Goal: Task Accomplishment & Management: Complete application form

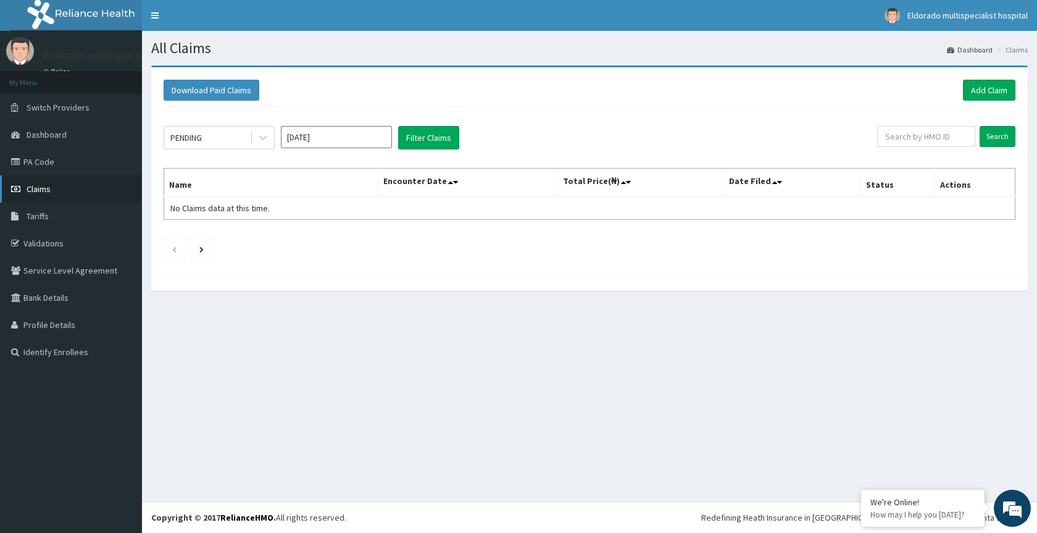
click at [82, 186] on link "Claims" at bounding box center [71, 188] width 142 height 27
click at [86, 188] on link "Claims" at bounding box center [71, 188] width 142 height 27
click at [212, 89] on button "Download Paid Claims" at bounding box center [212, 90] width 96 height 21
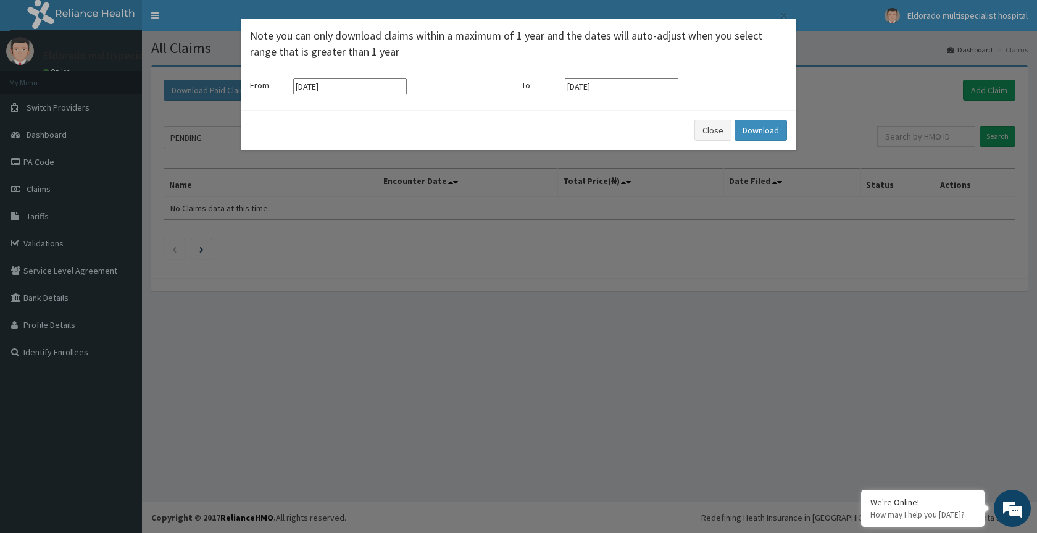
click at [801, 1] on div "× Note you can only download claims within a maximum of 1 year and the dates wi…" at bounding box center [518, 266] width 1037 height 533
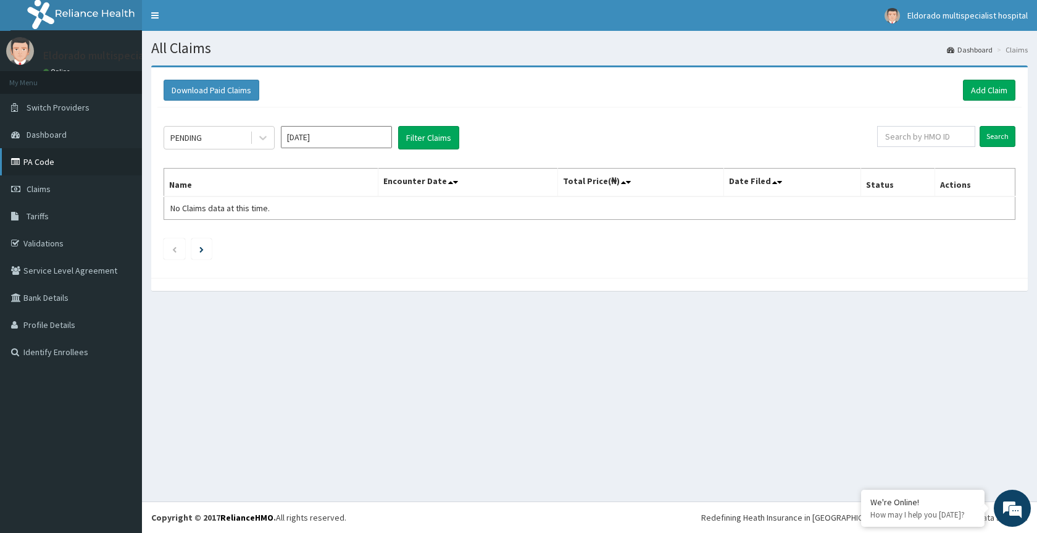
click at [108, 163] on link "PA Code" at bounding box center [71, 161] width 142 height 27
click at [981, 92] on link "Add Claim" at bounding box center [989, 90] width 52 height 21
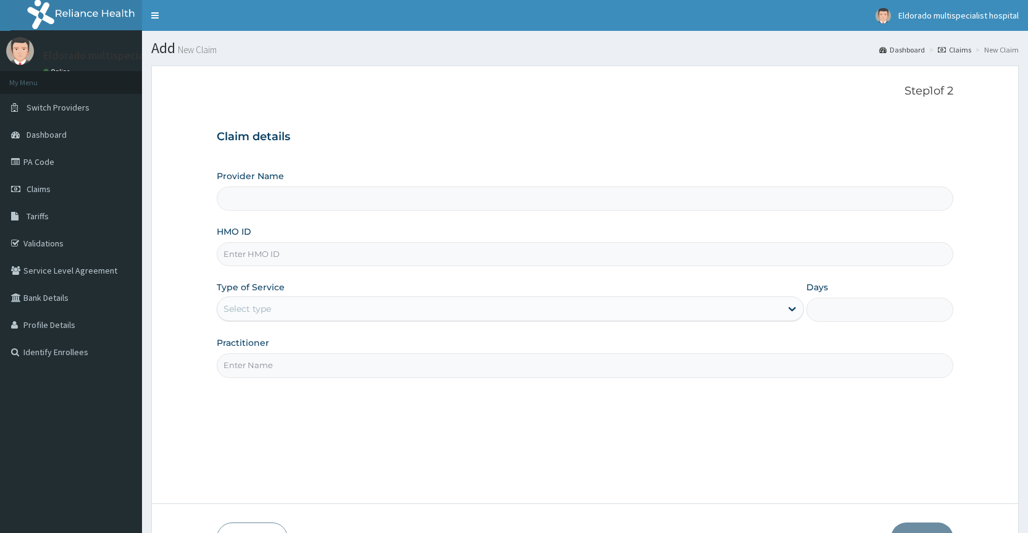
click at [267, 209] on input "Provider Name" at bounding box center [585, 198] width 737 height 24
drag, startPoint x: 288, startPoint y: 201, endPoint x: 291, endPoint y: 228, distance: 27.3
click at [289, 201] on input "Provider Name" at bounding box center [585, 198] width 737 height 24
click at [276, 252] on input "HMO ID" at bounding box center [585, 254] width 737 height 24
click at [115, 154] on link "PA Code" at bounding box center [71, 161] width 142 height 27
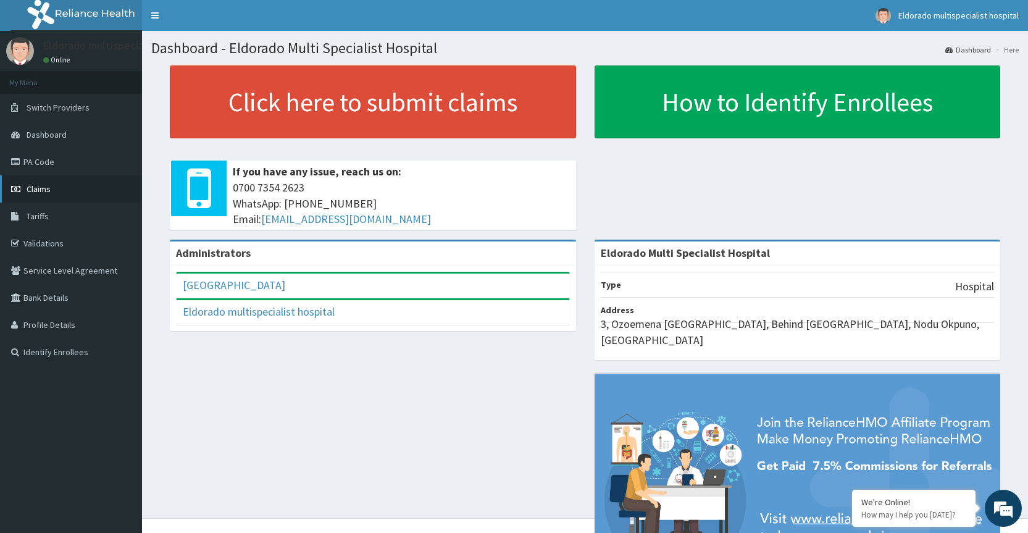
click at [43, 187] on span "Claims" at bounding box center [39, 188] width 24 height 11
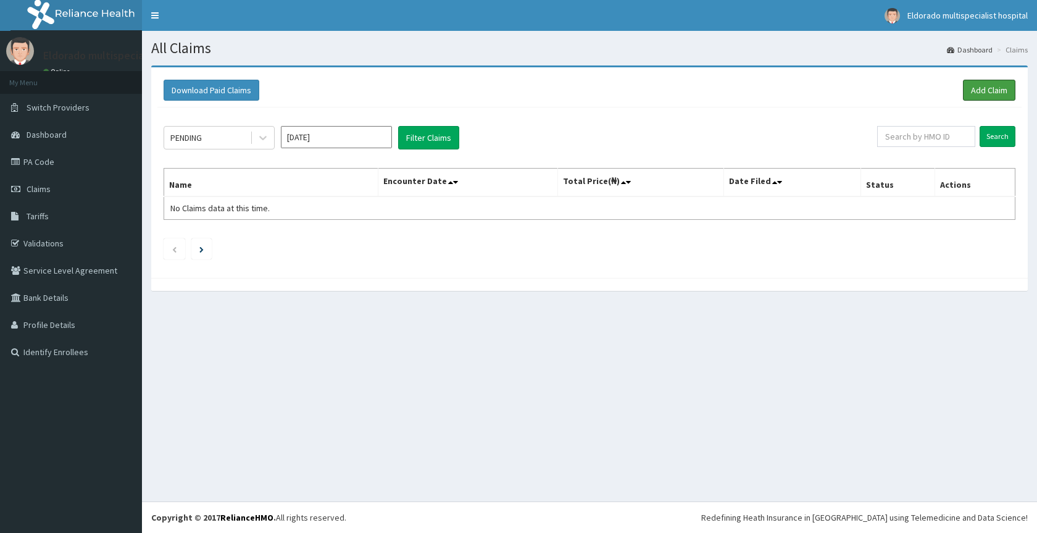
click at [960, 94] on div "Download Paid Claims Add Claim" at bounding box center [590, 90] width 852 height 21
click at [988, 91] on link "Add Claim" at bounding box center [989, 90] width 52 height 21
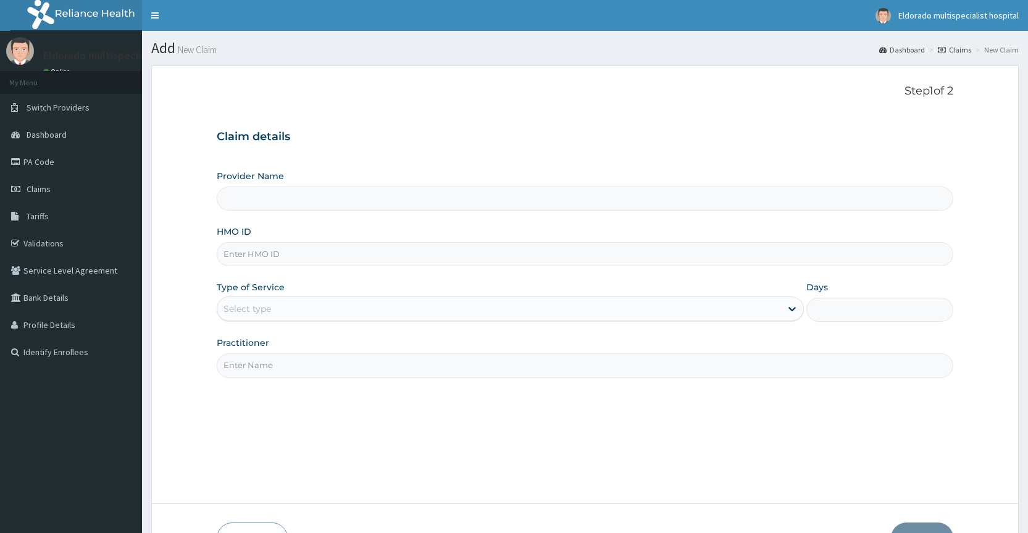
type input "Eldorado Multi Specialist Hospital"
paste input "afn/10006/a"
type input "afn/10006/a"
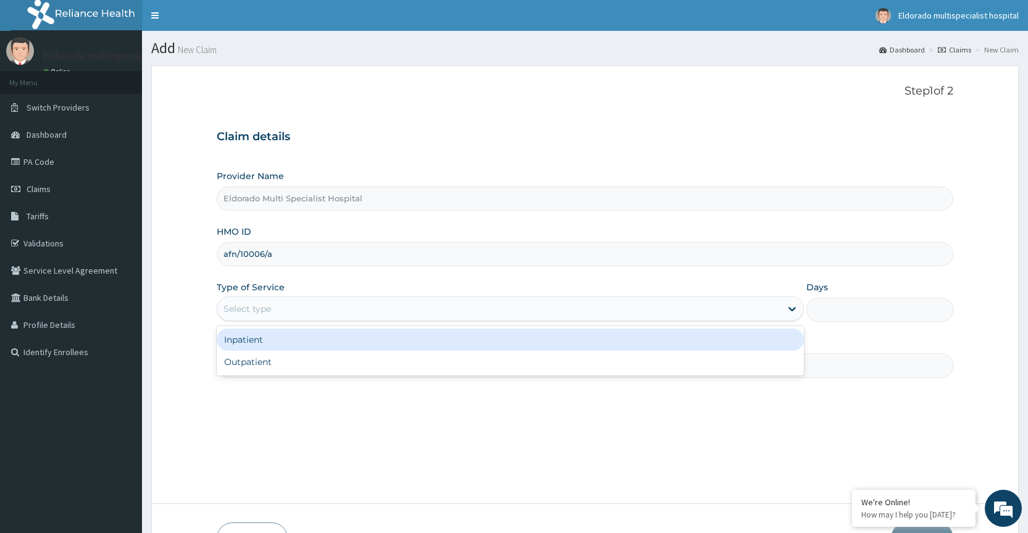
click at [271, 314] on div "Select type" at bounding box center [248, 309] width 48 height 12
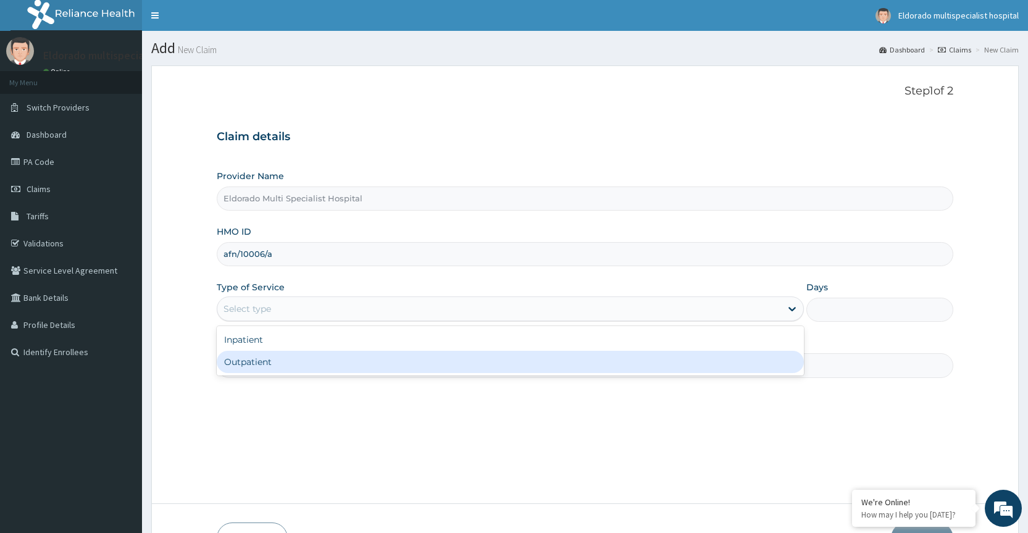
click at [259, 367] on div "Outpatient" at bounding box center [510, 362] width 587 height 22
type input "1"
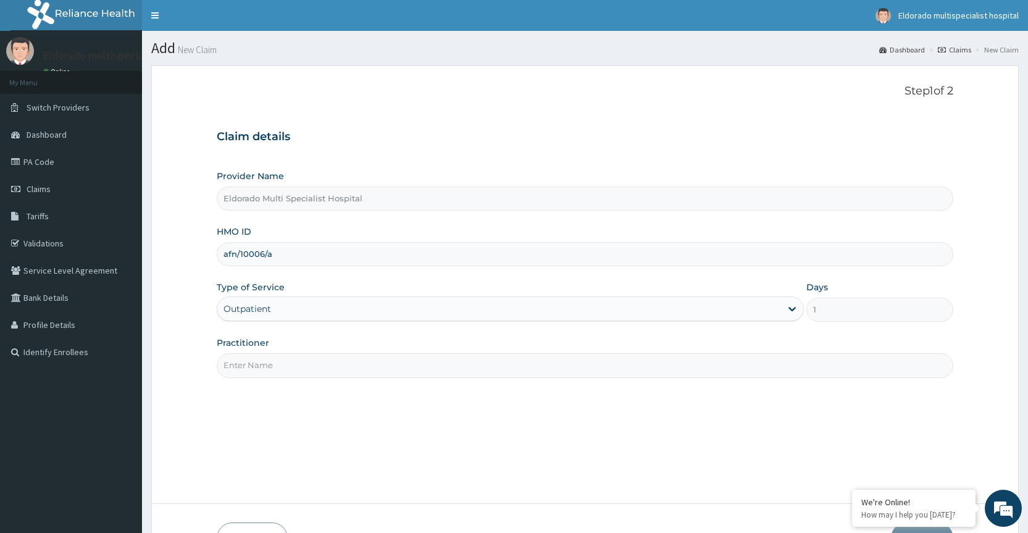
click at [261, 368] on input "Practitioner" at bounding box center [585, 365] width 737 height 24
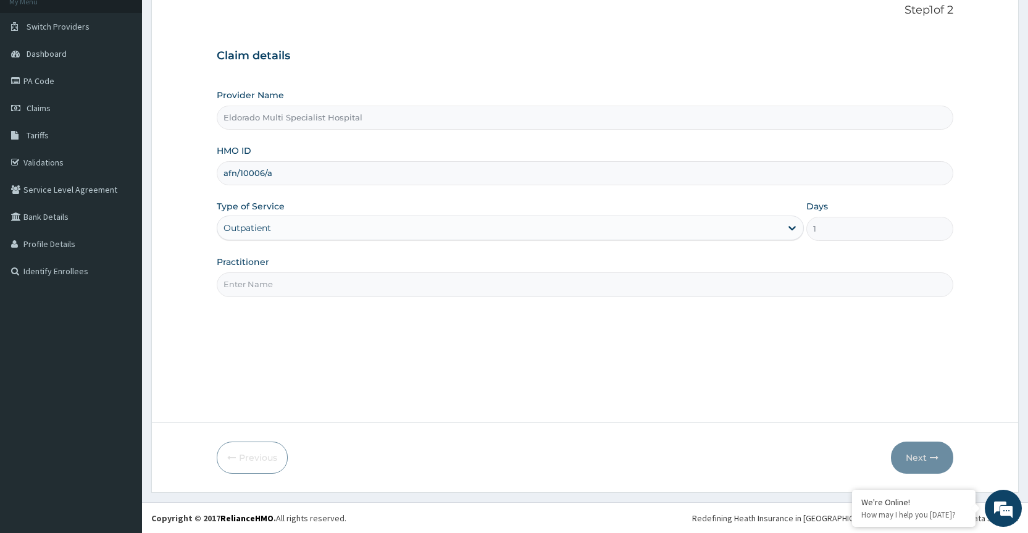
scroll to position [82, 0]
type input "m"
type input "Dr okafor"
click at [928, 464] on button "Next" at bounding box center [922, 457] width 62 height 32
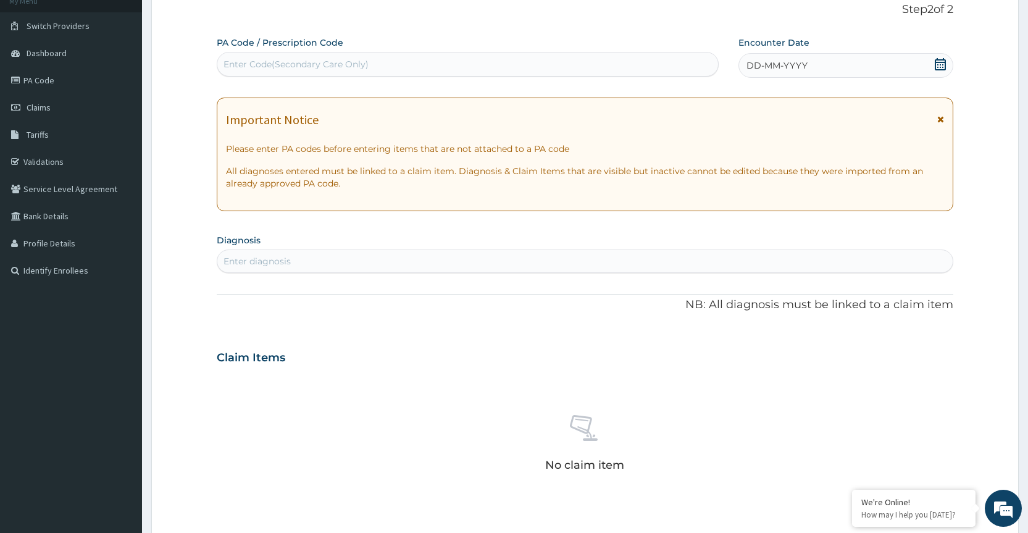
click at [495, 69] on div "Enter Code(Secondary Care Only)" at bounding box center [467, 64] width 500 height 20
type input "PA/3F2BD2"
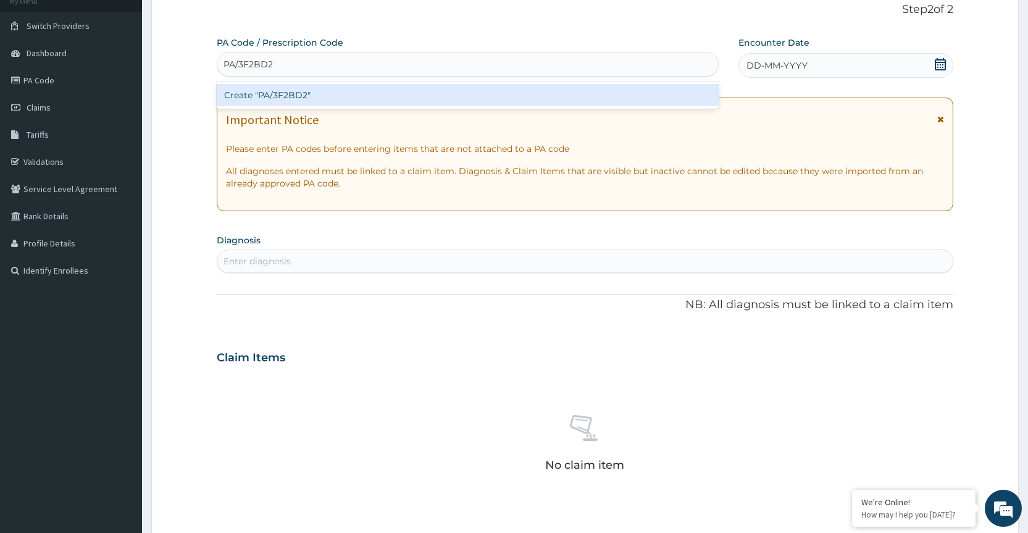
click at [521, 93] on div "Create "PA/3F2BD2"" at bounding box center [467, 95] width 501 height 22
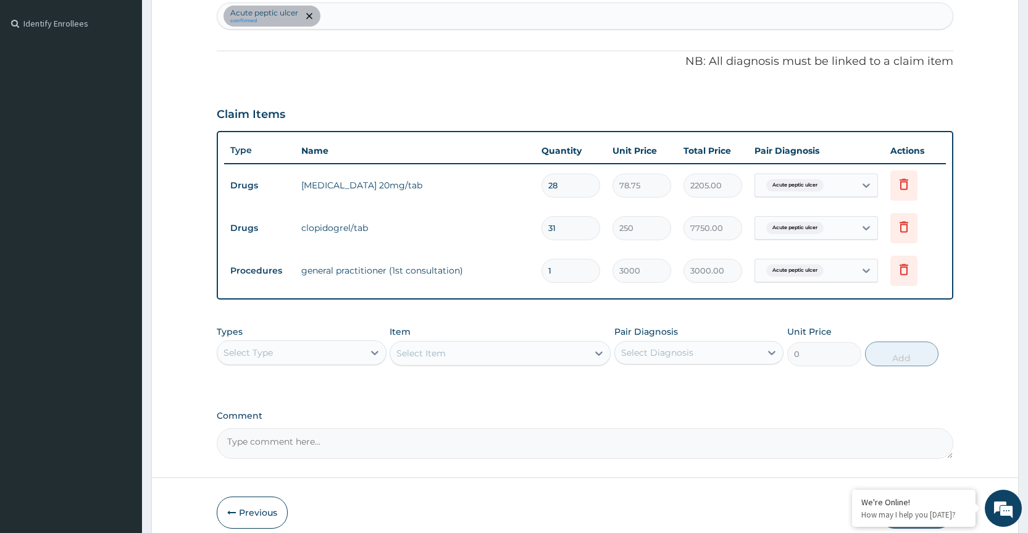
scroll to position [384, 0]
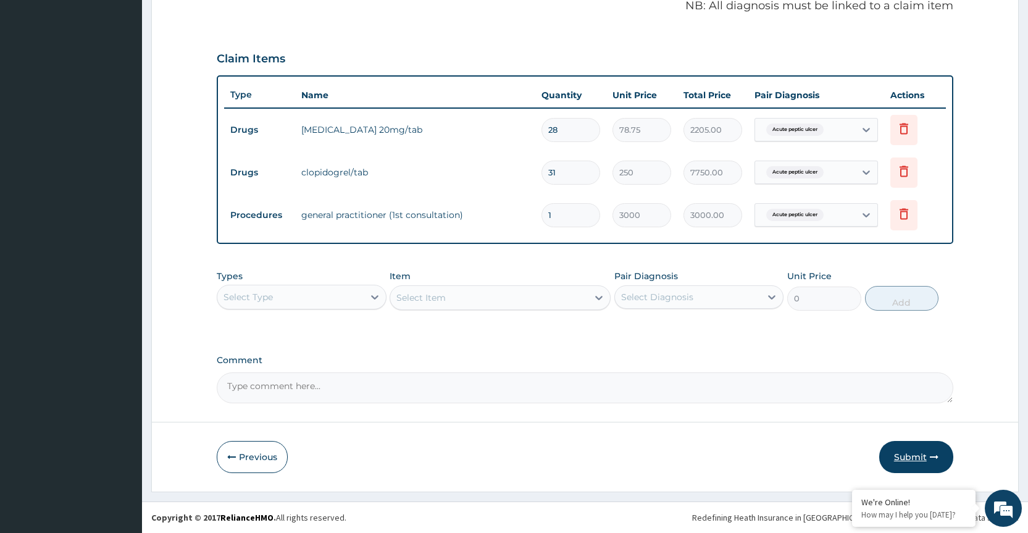
click at [925, 459] on button "Submit" at bounding box center [916, 457] width 74 height 32
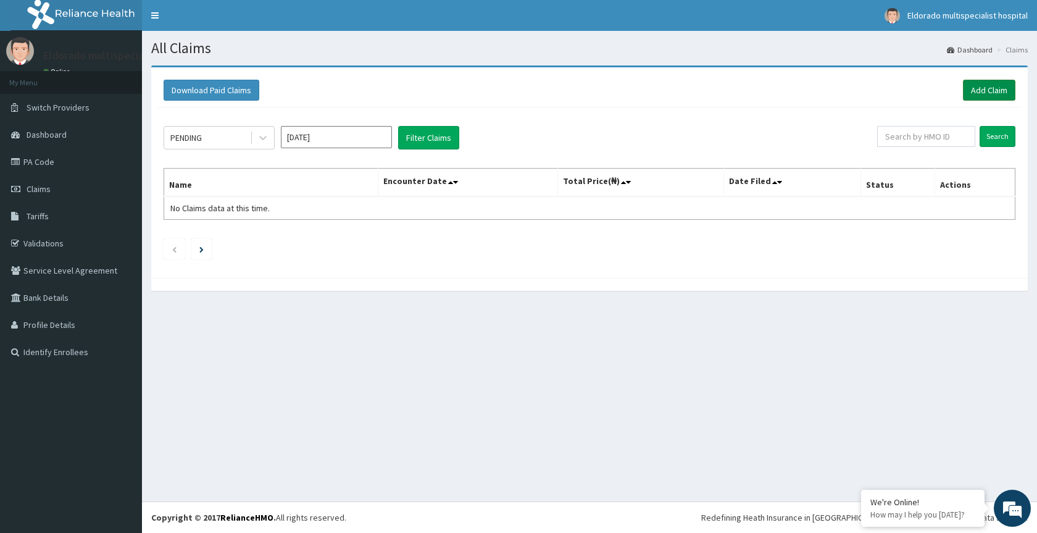
click at [987, 90] on link "Add Claim" at bounding box center [989, 90] width 52 height 21
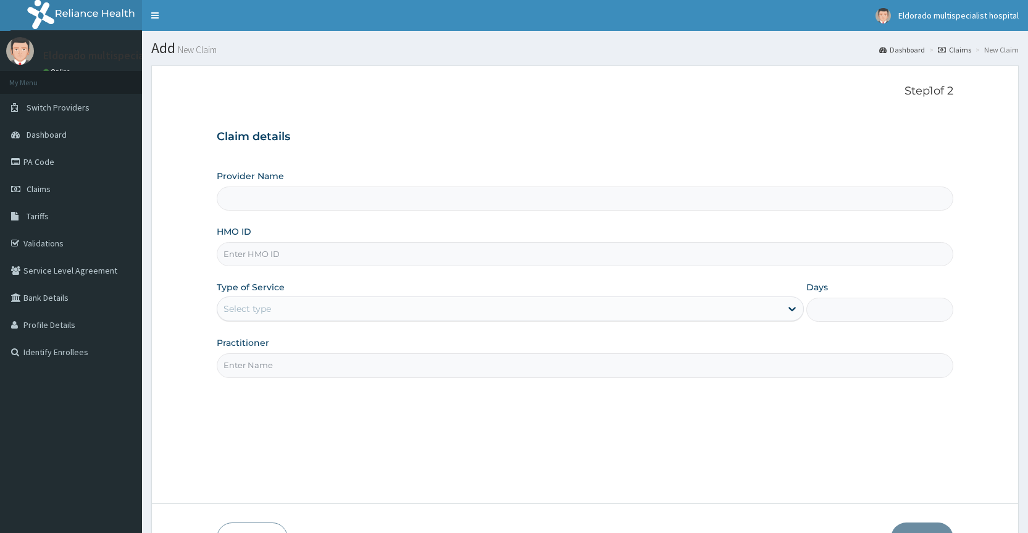
paste input "epi/10031/a"
type input "epi/10031/a"
type input "Eldorado Multi Specialist Hospital"
type input "epi/10031/a"
click at [241, 308] on div "Select type" at bounding box center [248, 309] width 48 height 12
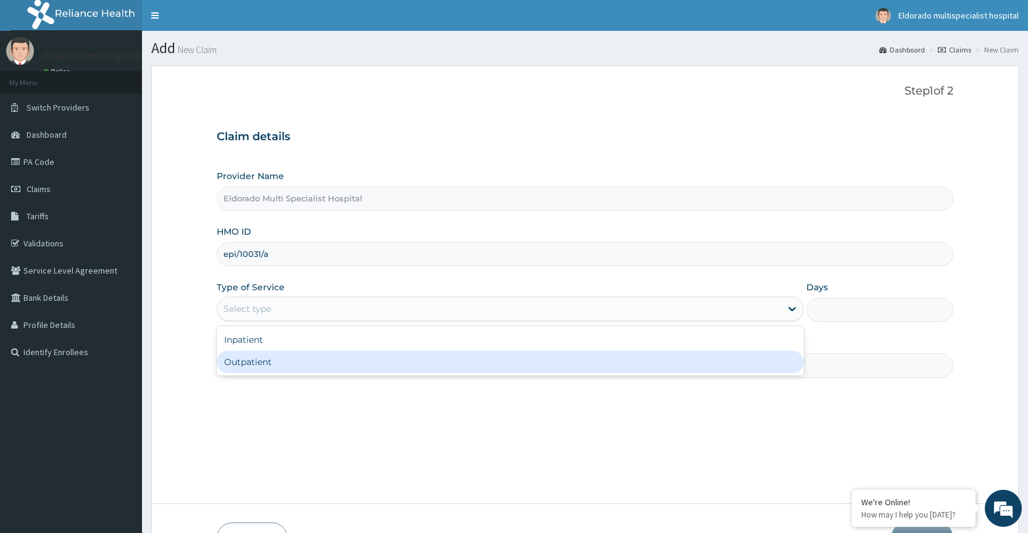
click at [246, 362] on div "Outpatient" at bounding box center [510, 362] width 587 height 22
type input "1"
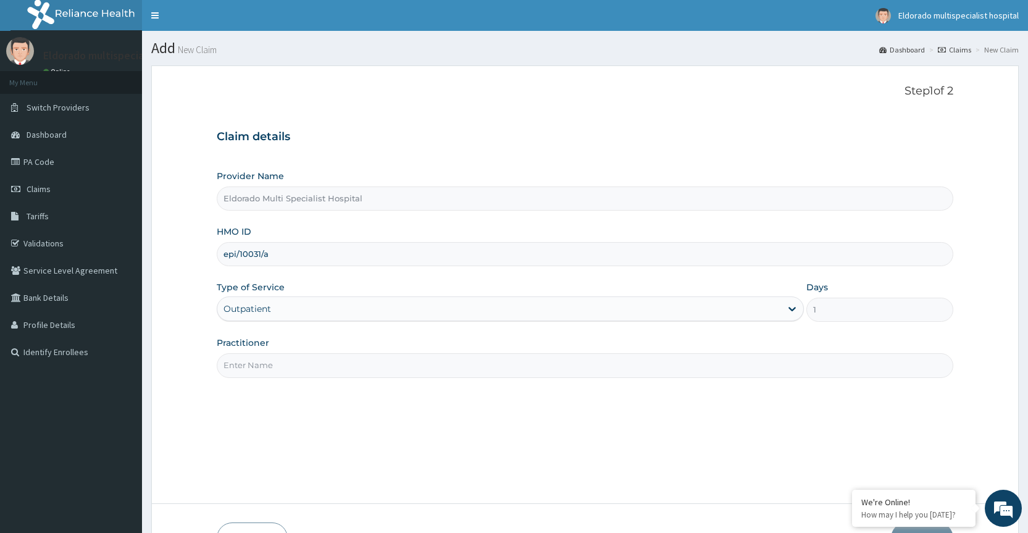
click at [245, 366] on input "Practitioner" at bounding box center [585, 365] width 737 height 24
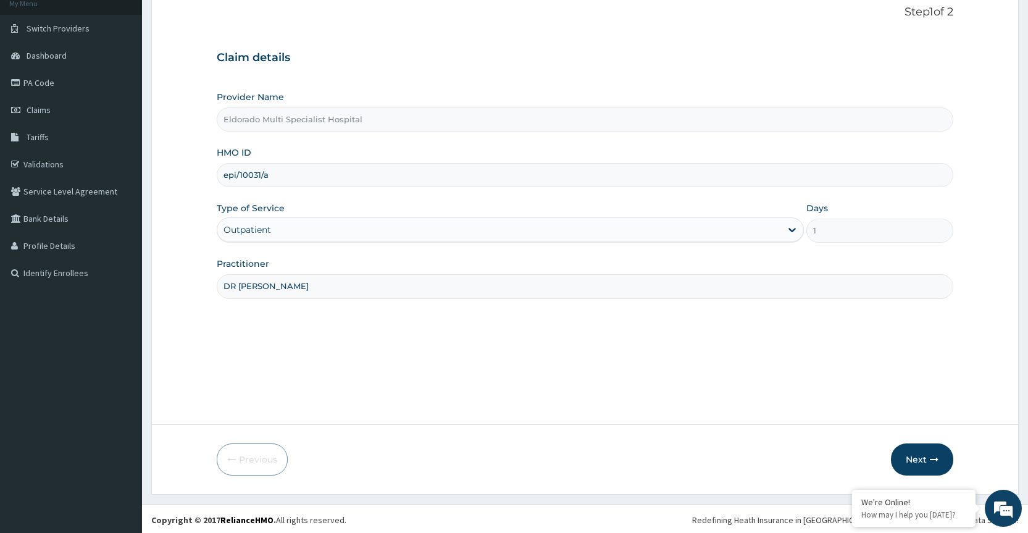
scroll to position [82, 0]
type input "DR [PERSON_NAME]"
click at [917, 458] on button "Next" at bounding box center [922, 457] width 62 height 32
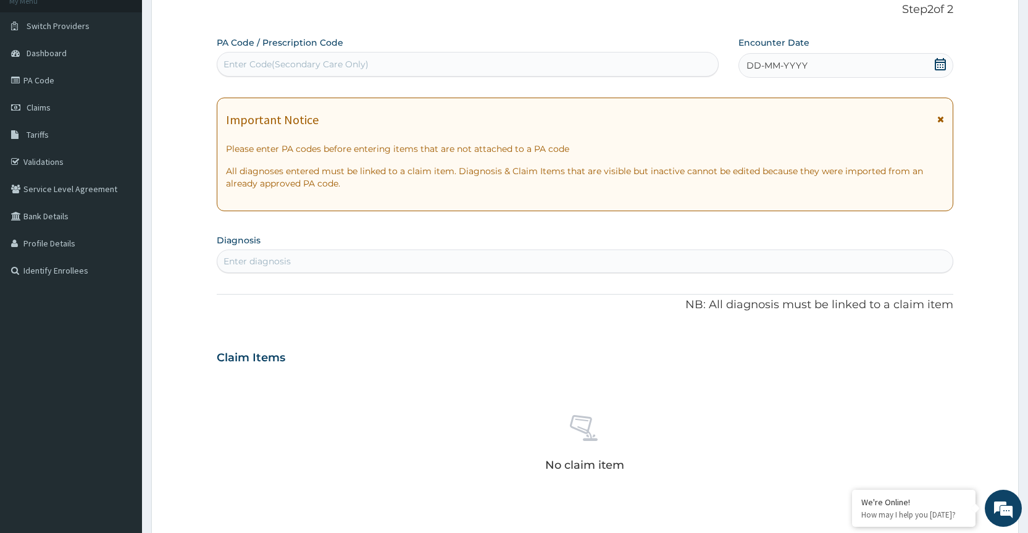
click at [264, 62] on div "Enter Code(Secondary Care Only)" at bounding box center [296, 64] width 145 height 12
type input "PA/"
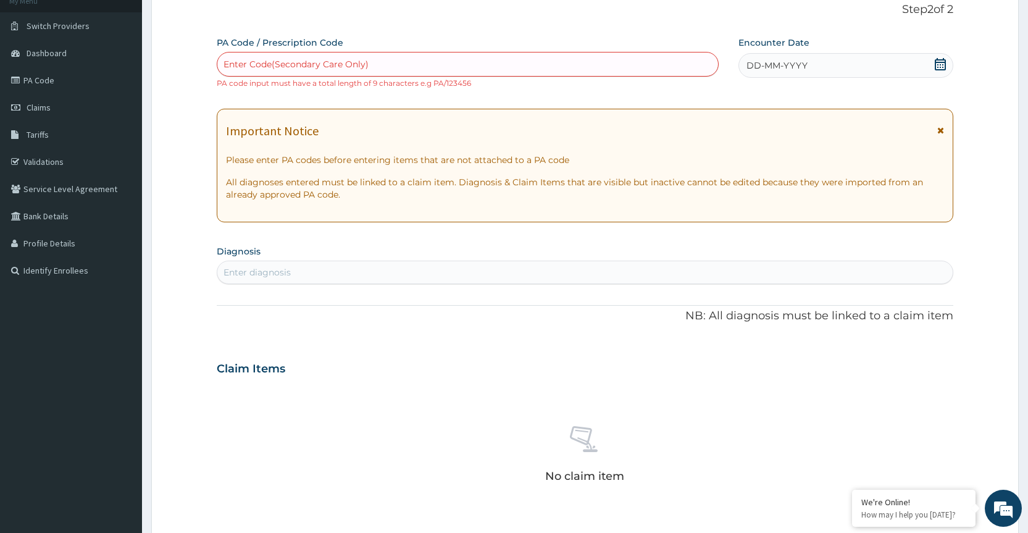
drag, startPoint x: 276, startPoint y: 65, endPoint x: 243, endPoint y: 57, distance: 34.3
drag, startPoint x: 243, startPoint y: 57, endPoint x: 230, endPoint y: 68, distance: 17.1
drag, startPoint x: 270, startPoint y: 61, endPoint x: 230, endPoint y: 67, distance: 40.0
drag, startPoint x: 230, startPoint y: 67, endPoint x: 457, endPoint y: 29, distance: 229.8
click at [457, 29] on div "Step 2 of 2 PA Code / Prescription Code Select is focused ,type to refine list,…" at bounding box center [585, 345] width 737 height 684
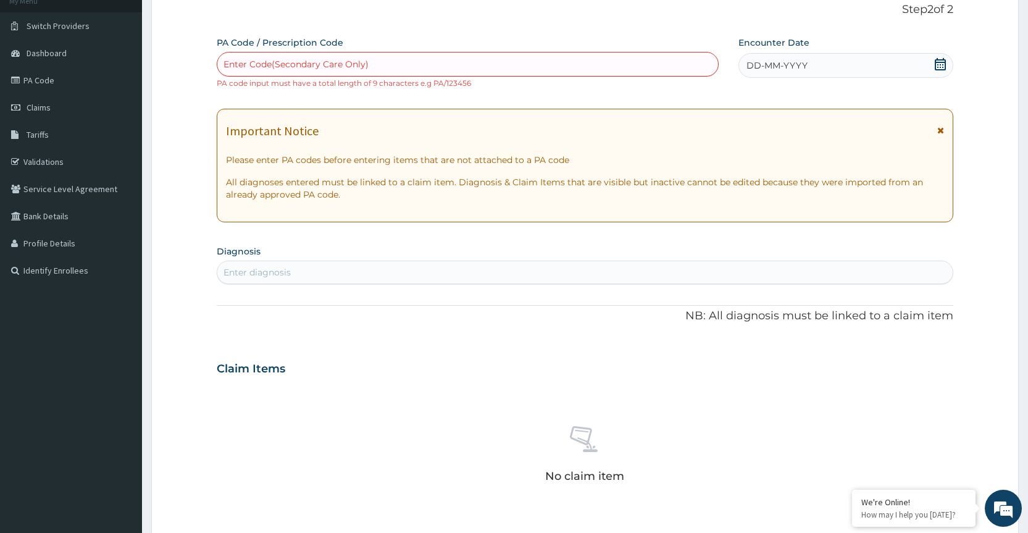
click at [251, 68] on div "Enter Code(Secondary Care Only)" at bounding box center [296, 64] width 145 height 12
type input "PA/0AB020"
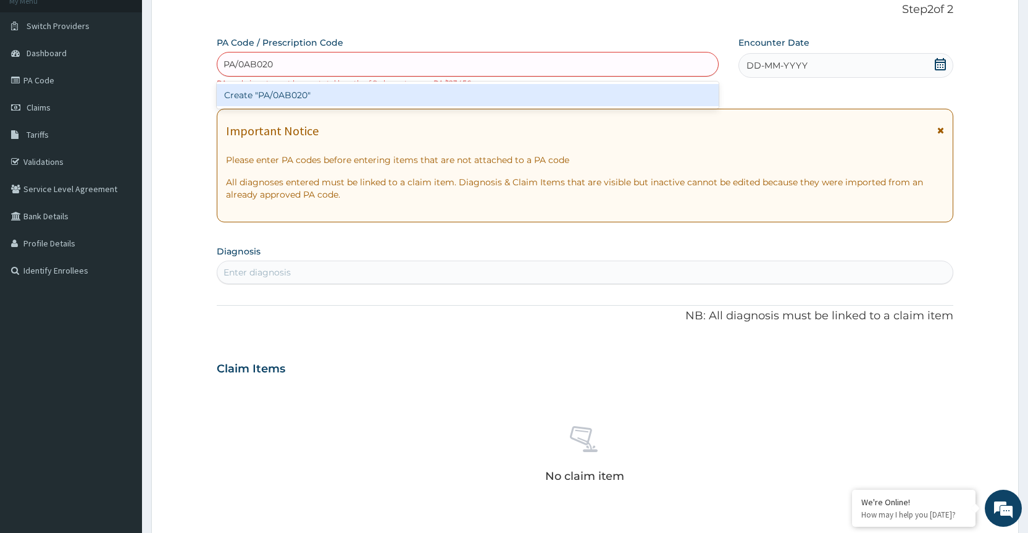
click at [291, 91] on div "Create "PA/0AB020"" at bounding box center [467, 95] width 501 height 22
